Goal: Navigation & Orientation: Find specific page/section

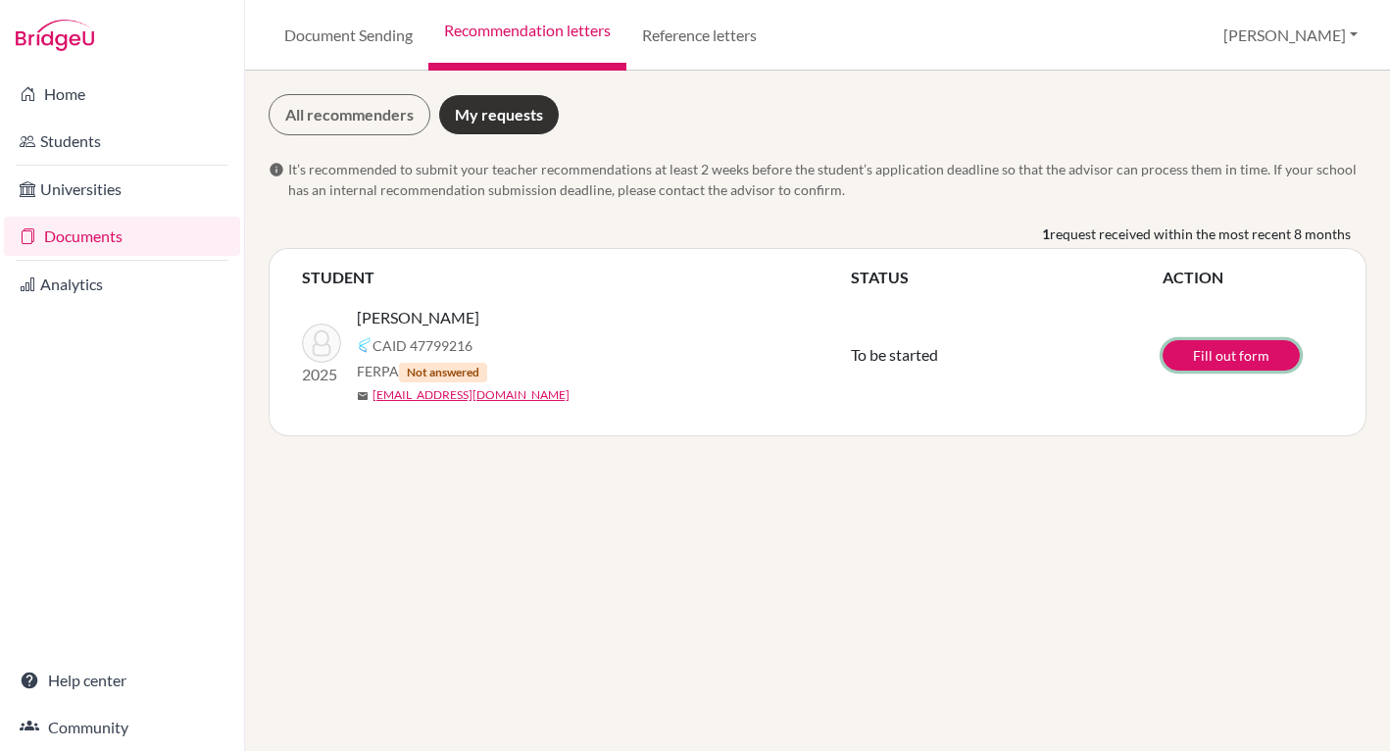
click at [1259, 356] on link "Fill out form" at bounding box center [1231, 355] width 137 height 30
click at [456, 630] on div "All recommenders My requests info It’s recommended to submit your teacher recom…" at bounding box center [817, 411] width 1145 height 680
click at [732, 35] on link "Reference letters" at bounding box center [699, 35] width 146 height 71
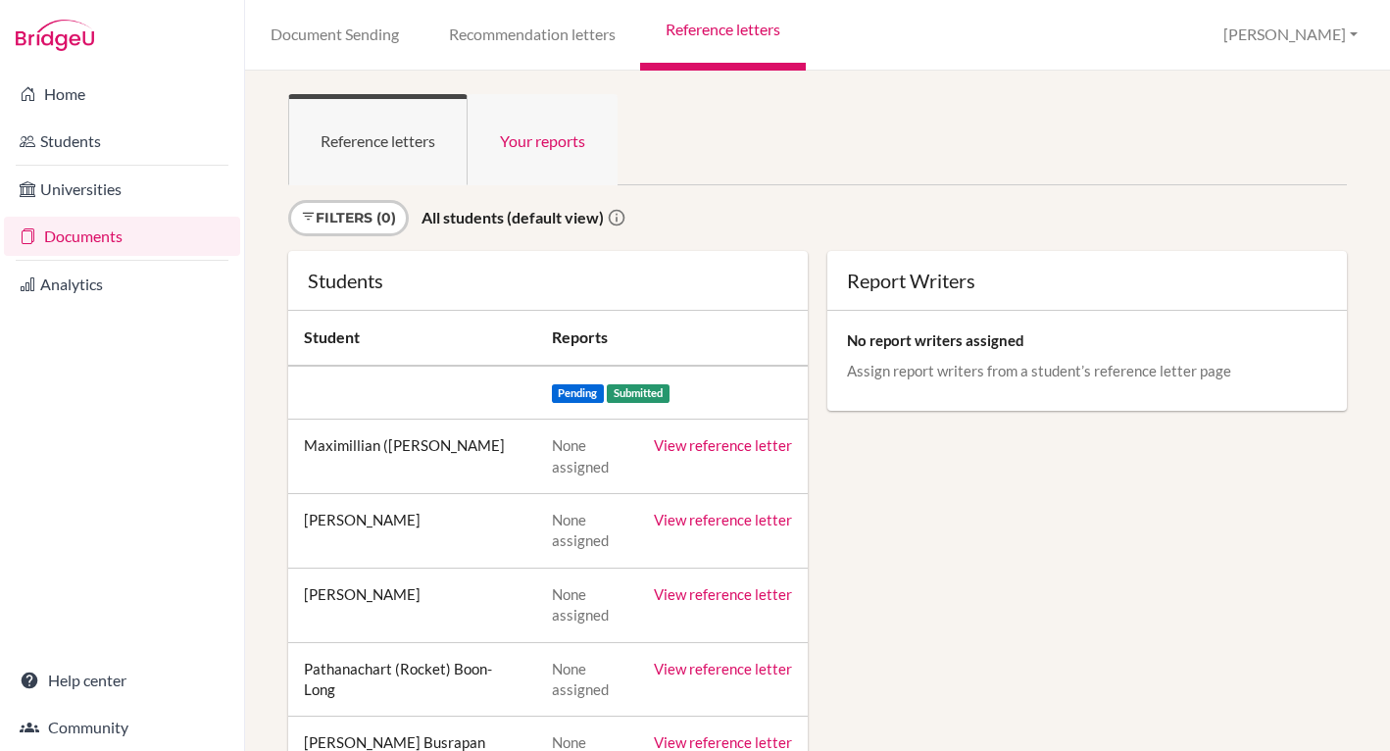
click at [506, 134] on link "Your reports" at bounding box center [543, 139] width 150 height 91
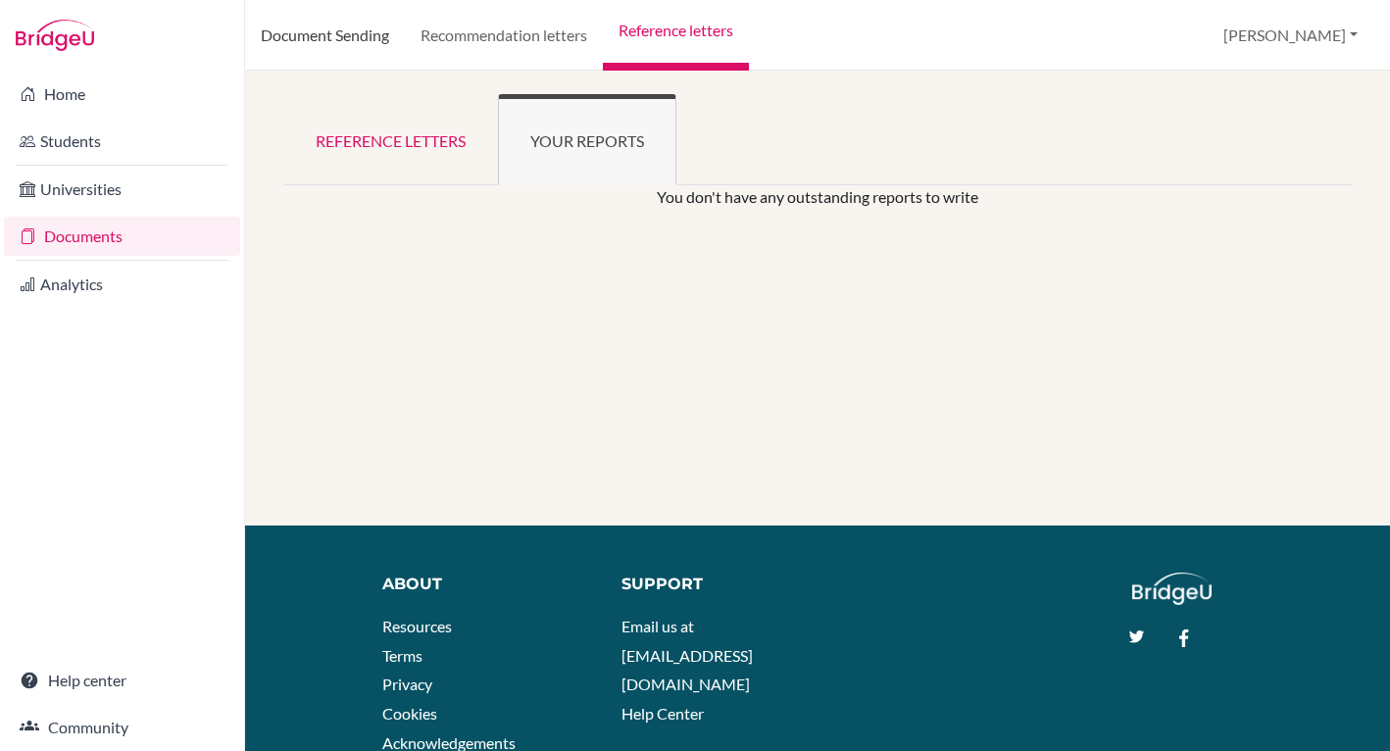
click at [334, 58] on link "Document Sending" at bounding box center [325, 35] width 160 height 71
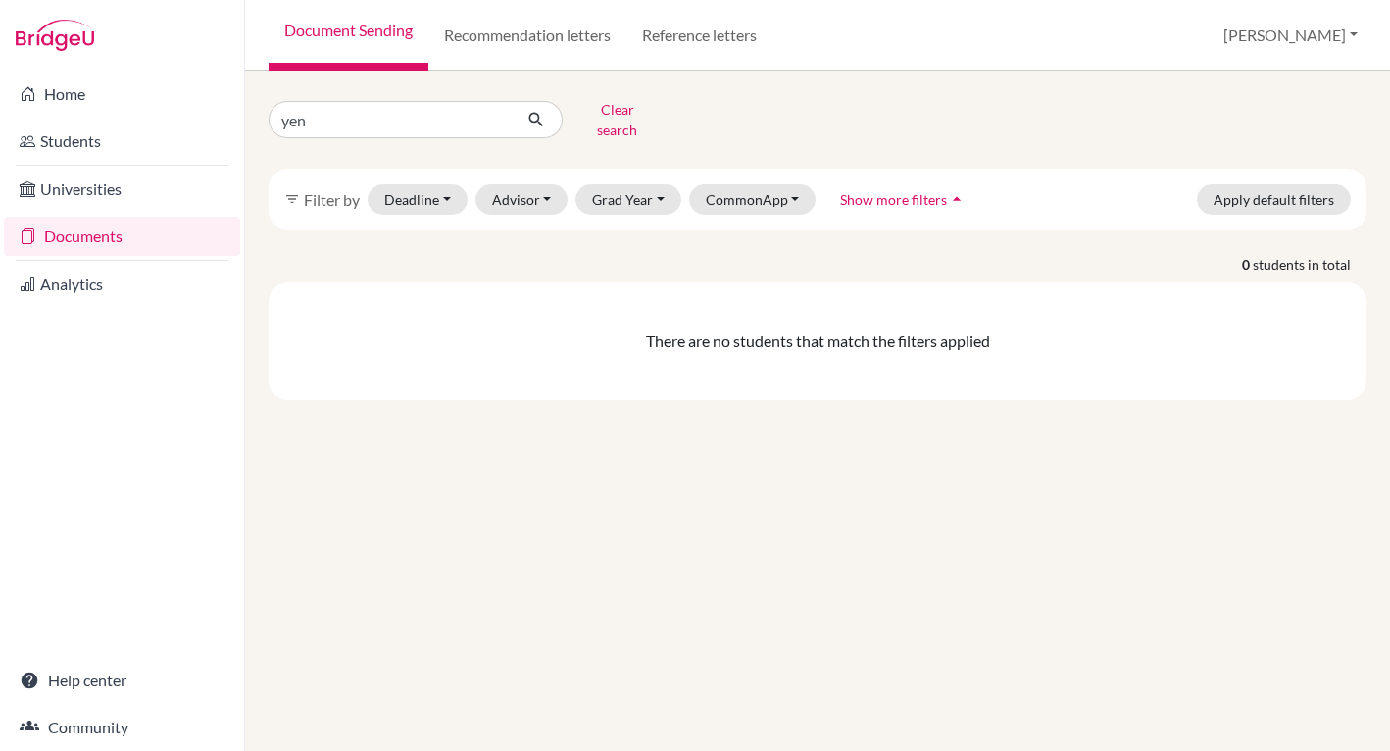
click at [88, 89] on link "Home" at bounding box center [122, 93] width 236 height 39
